Goal: Task Accomplishment & Management: Use online tool/utility

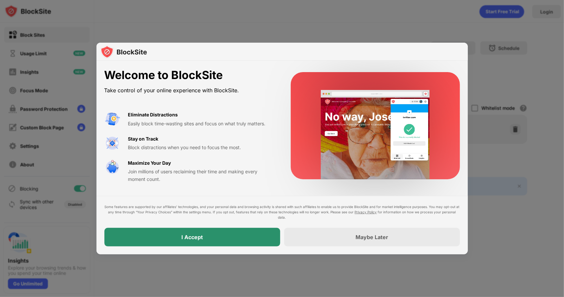
click at [232, 234] on div "I Accept" at bounding box center [192, 237] width 176 height 19
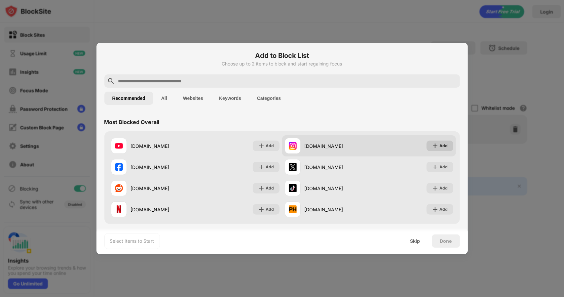
click at [441, 143] on div "Add" at bounding box center [444, 145] width 8 height 7
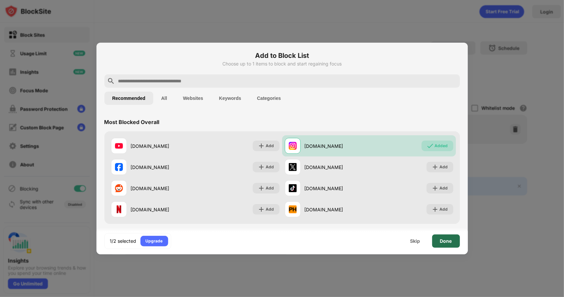
click at [444, 241] on div "Done" at bounding box center [446, 240] width 12 height 5
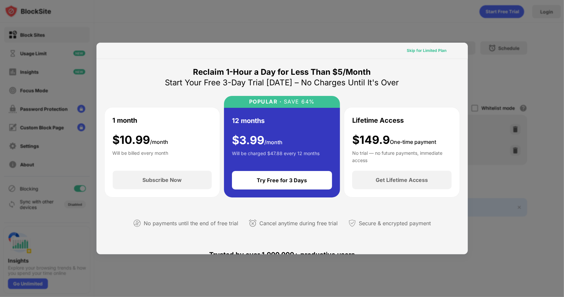
click at [414, 50] on div "Skip for Limited Plan" at bounding box center [427, 50] width 40 height 7
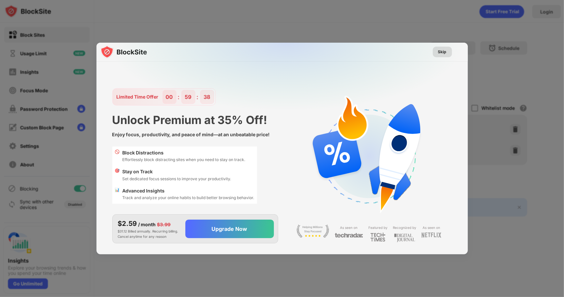
click at [445, 53] on div "Skip" at bounding box center [442, 52] width 9 height 7
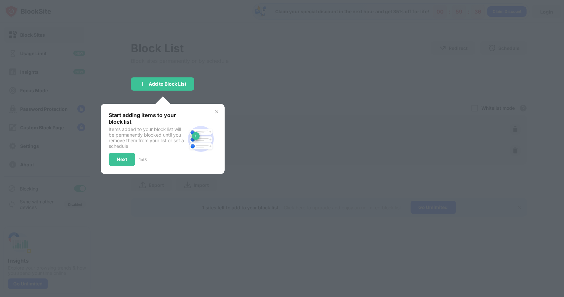
click at [218, 111] on img at bounding box center [216, 111] width 5 height 5
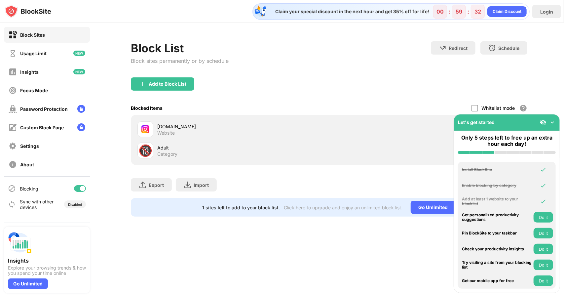
click at [554, 121] on img at bounding box center [552, 122] width 7 height 7
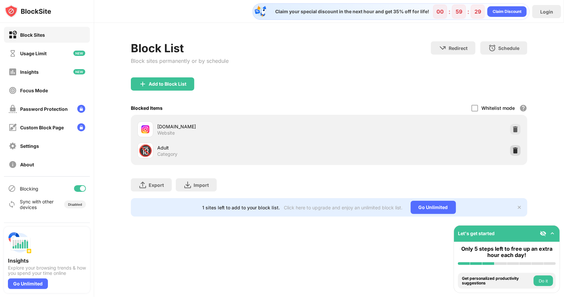
click at [519, 150] on div at bounding box center [515, 150] width 11 height 11
